Goal: Find contact information: Find contact information

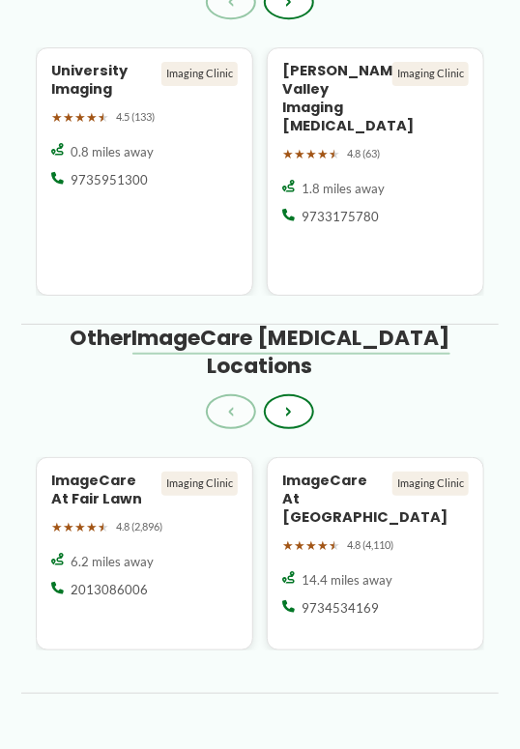
scroll to position [2251, 0]
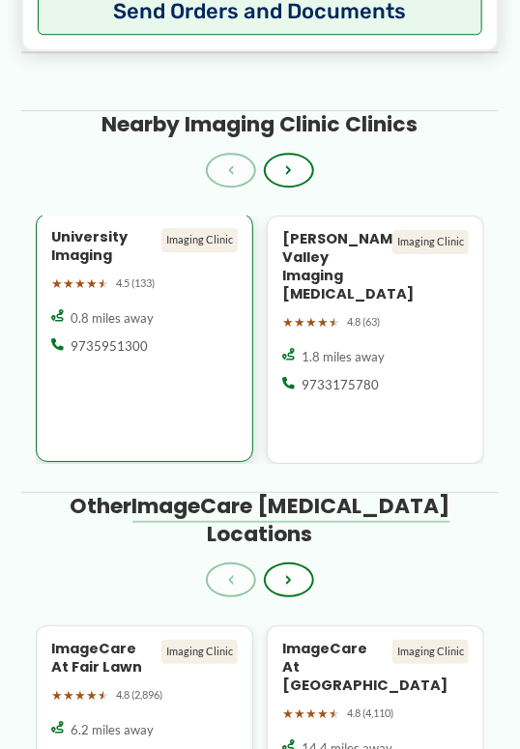
click at [97, 250] on h4 "University Imaging" at bounding box center [102, 246] width 103 height 37
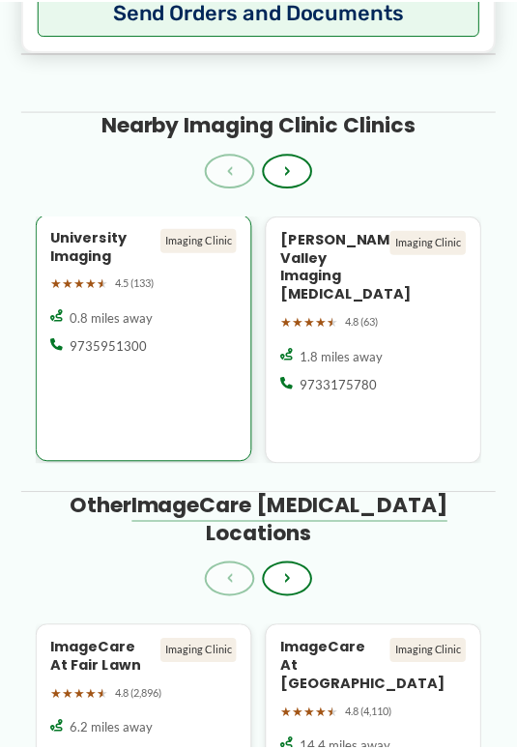
scroll to position [2252, 0]
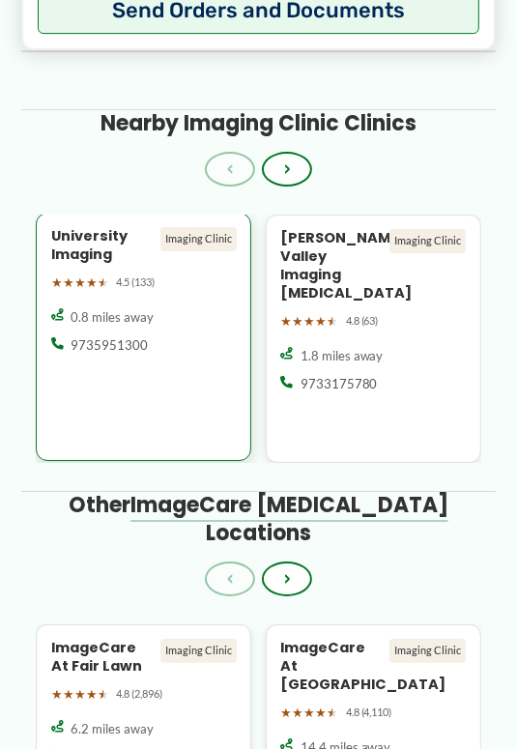
click at [98, 250] on h4 "University Imaging" at bounding box center [102, 245] width 102 height 37
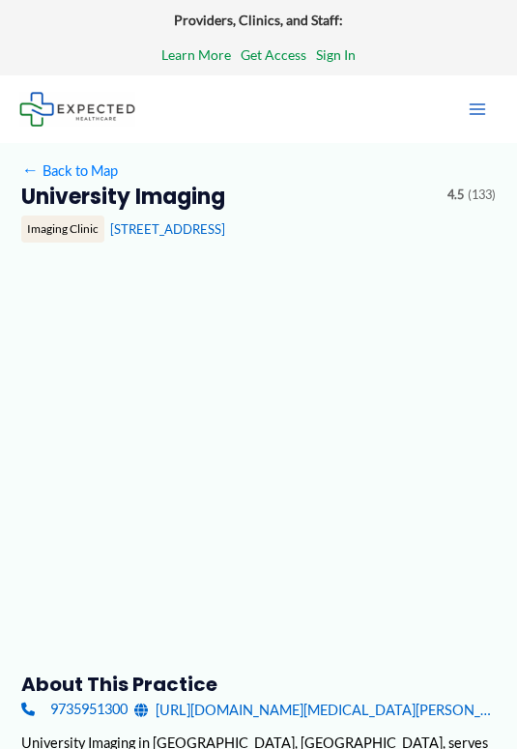
type input "**********"
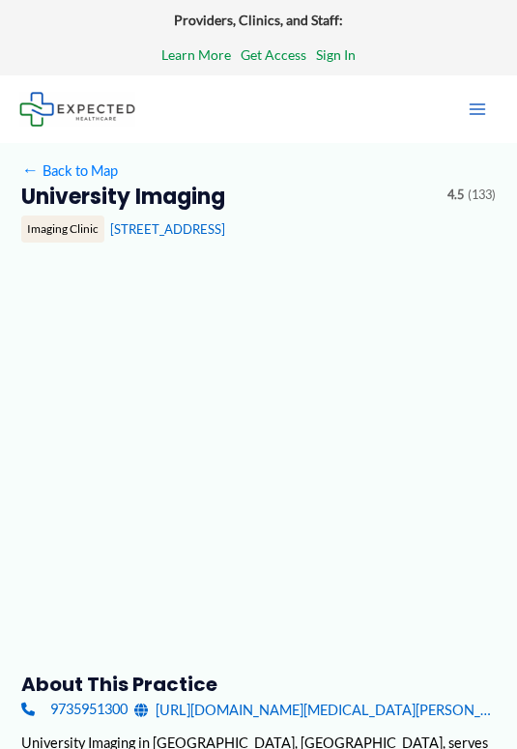
type input "**********"
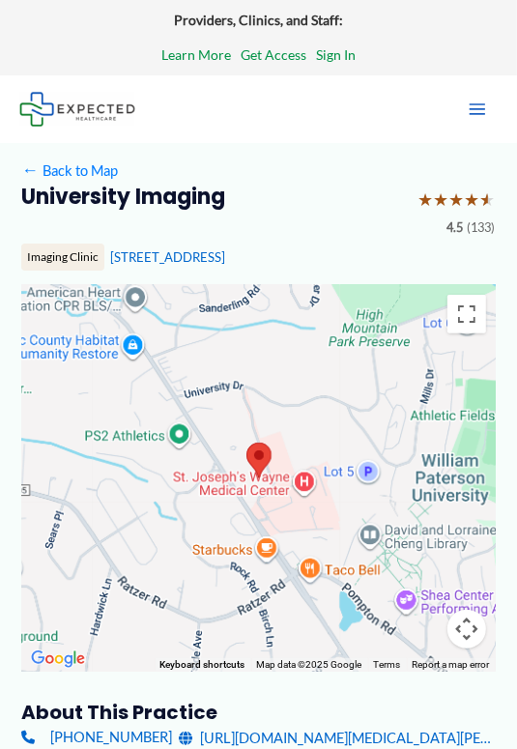
click at [98, 250] on div "University Imaging ★ ★ ★ ★ ★ 4.5 (133) Imaging Clinic 246 Hamburg Tpke #101, Wa…" at bounding box center [258, 234] width 474 height 101
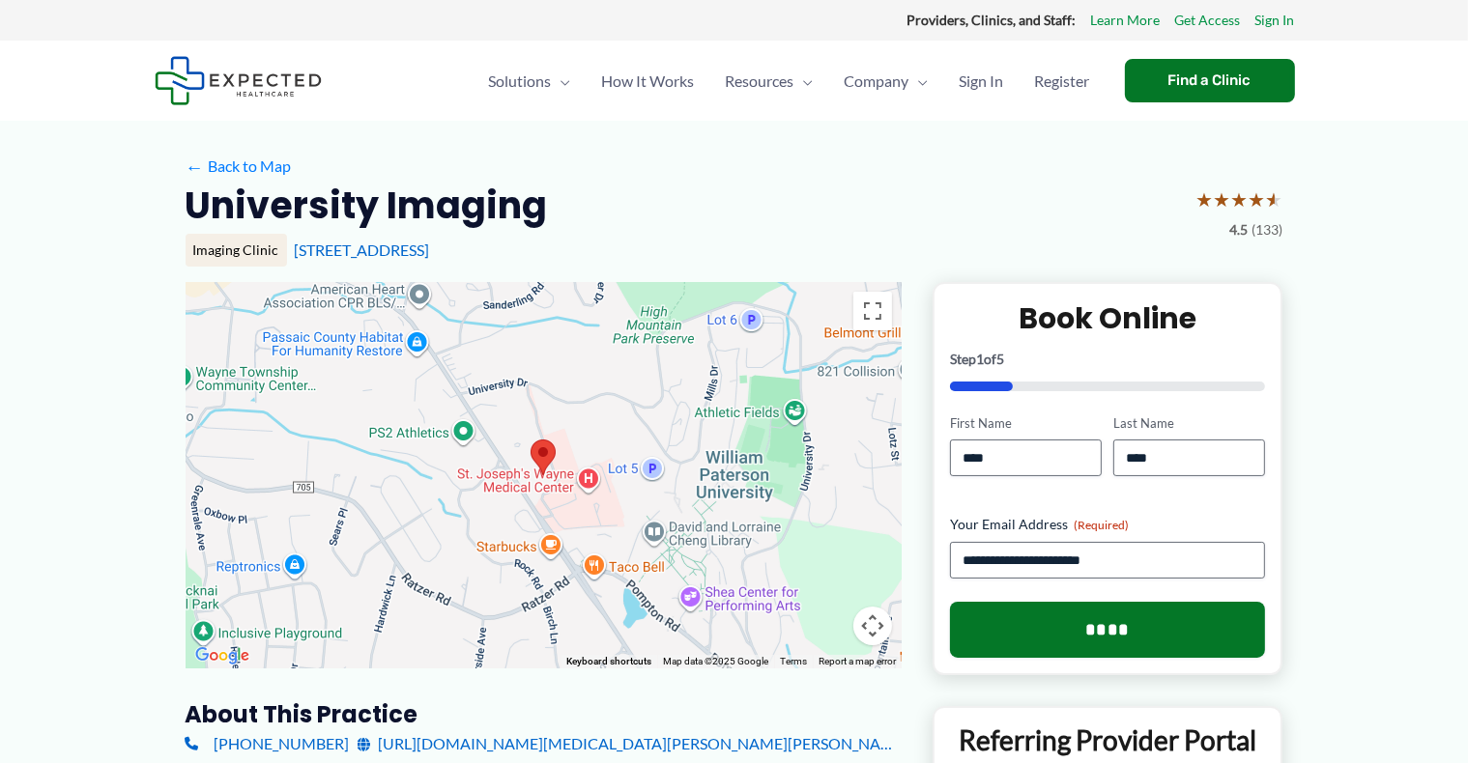
click at [516, 462] on div at bounding box center [544, 475] width 716 height 387
click at [516, 440] on area at bounding box center [531, 440] width 0 height 0
click at [516, 489] on div at bounding box center [544, 475] width 716 height 387
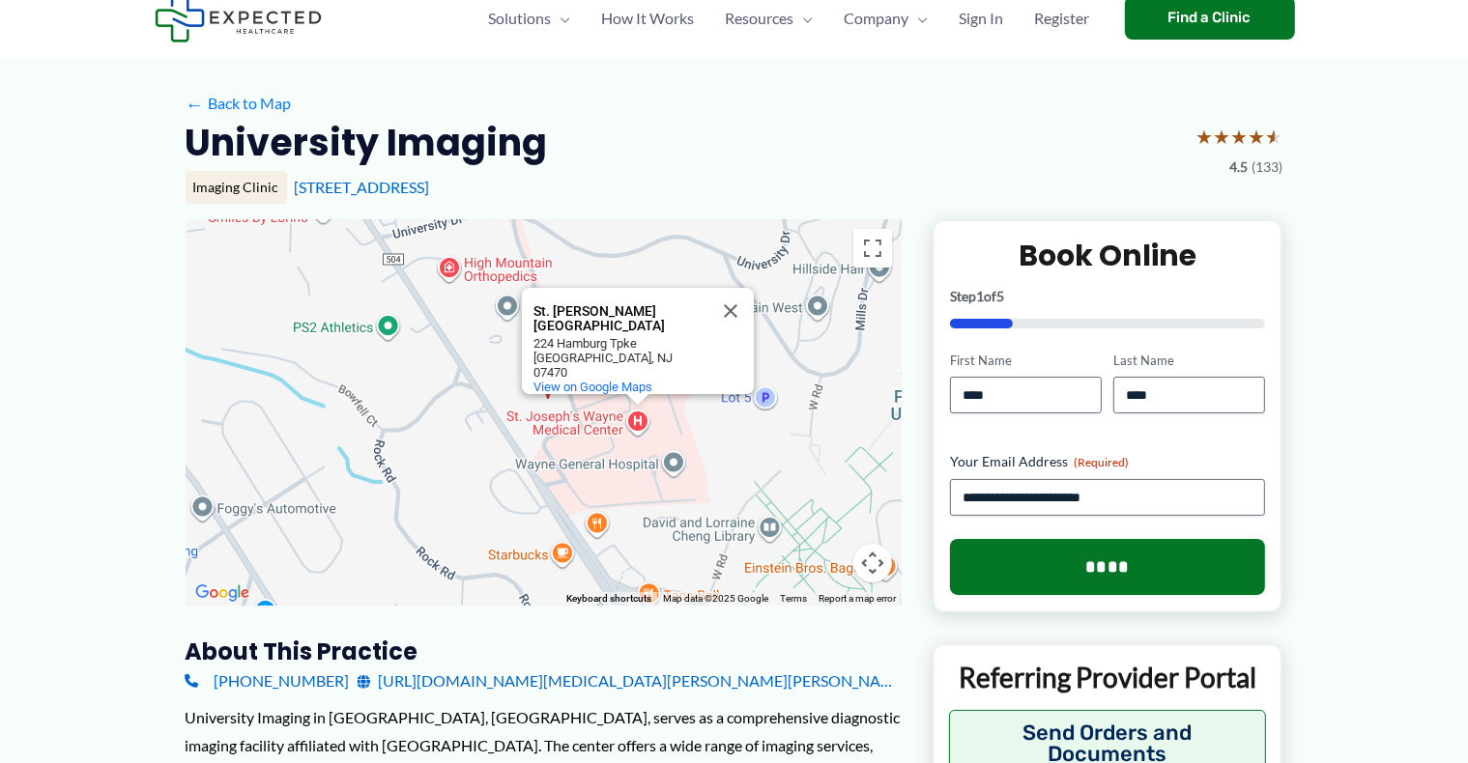
scroll to position [50, 0]
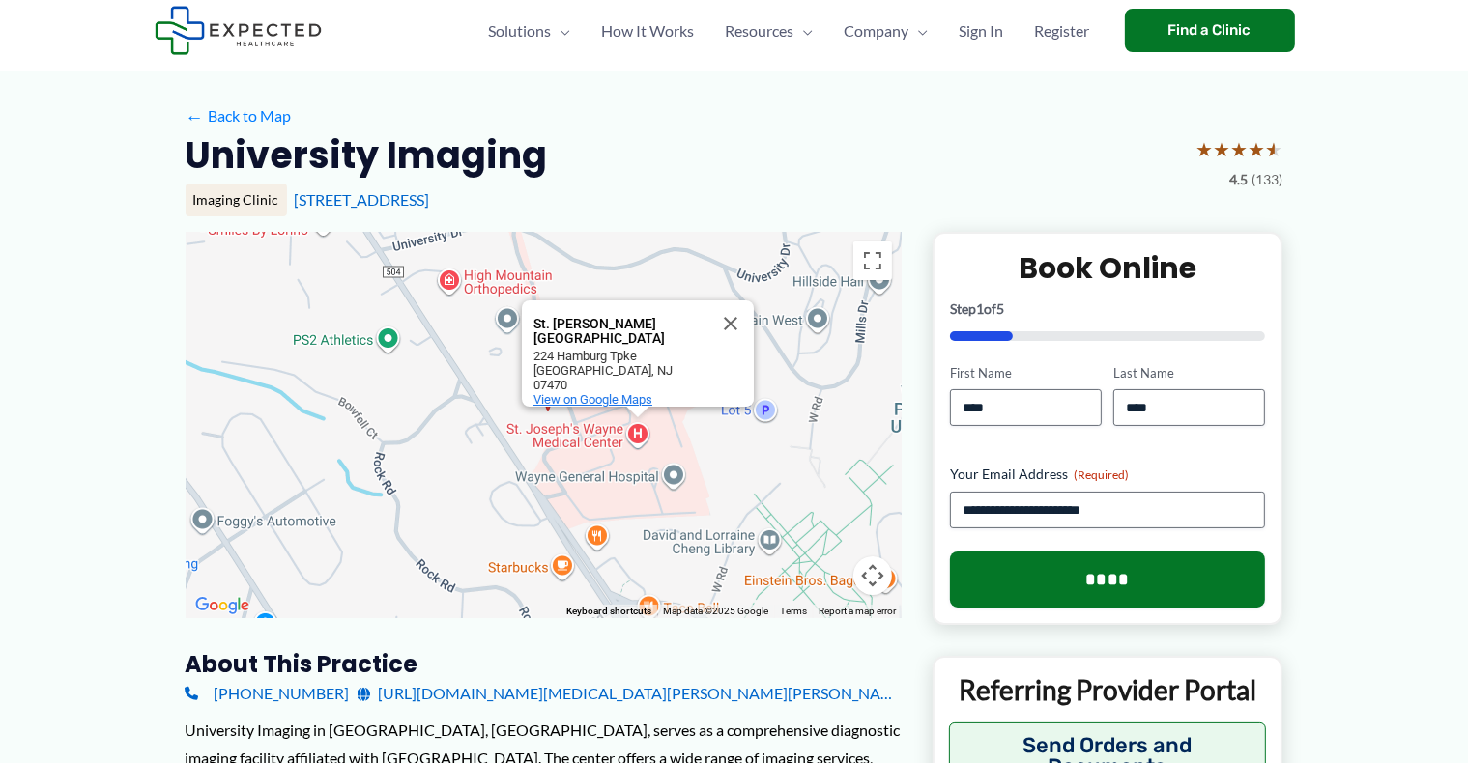
click at [516, 392] on span "View on Google Maps" at bounding box center [592, 399] width 119 height 14
